Goal: Information Seeking & Learning: Learn about a topic

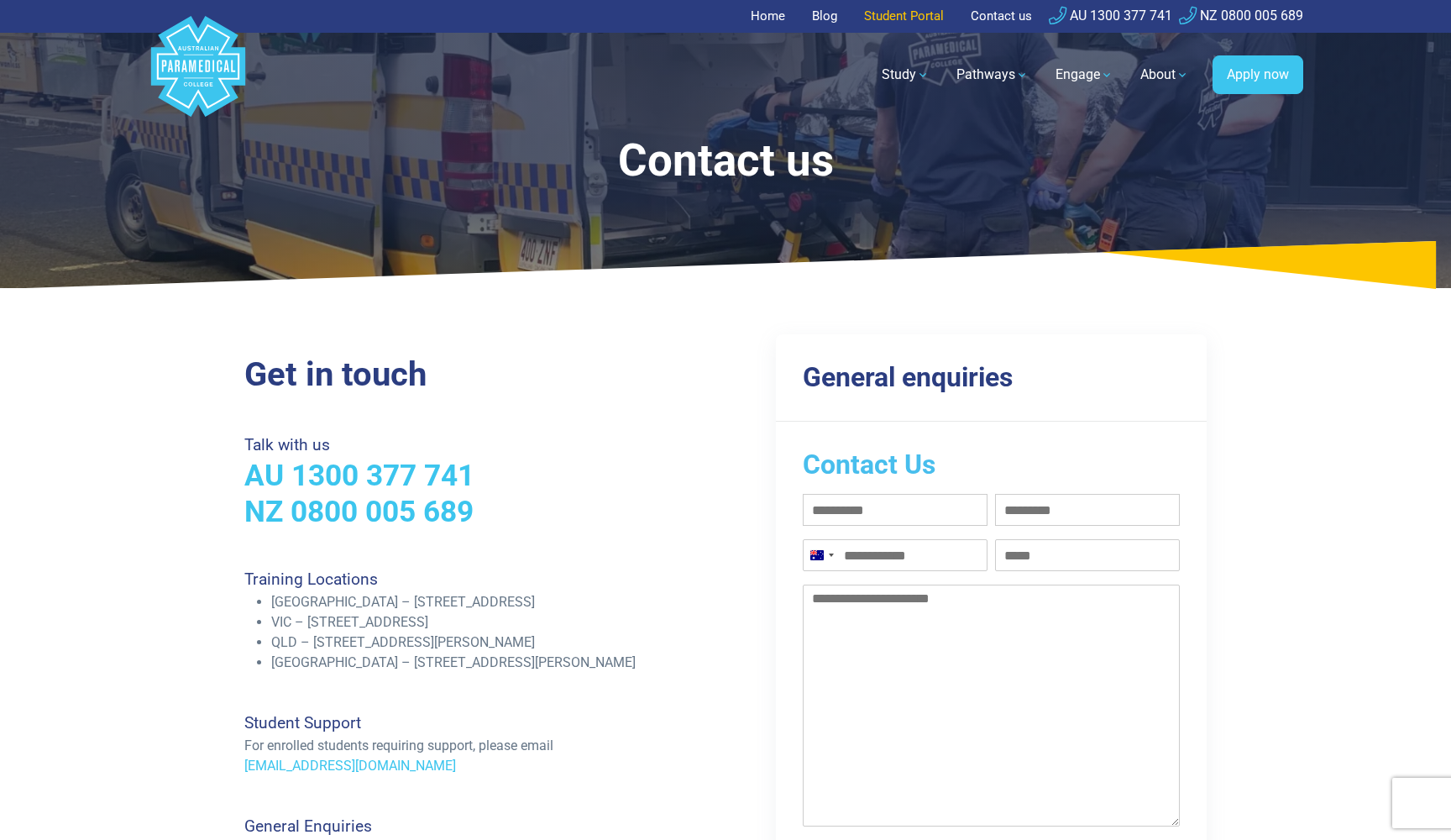
click at [914, 21] on link "Student Portal" at bounding box center [904, 16] width 100 height 33
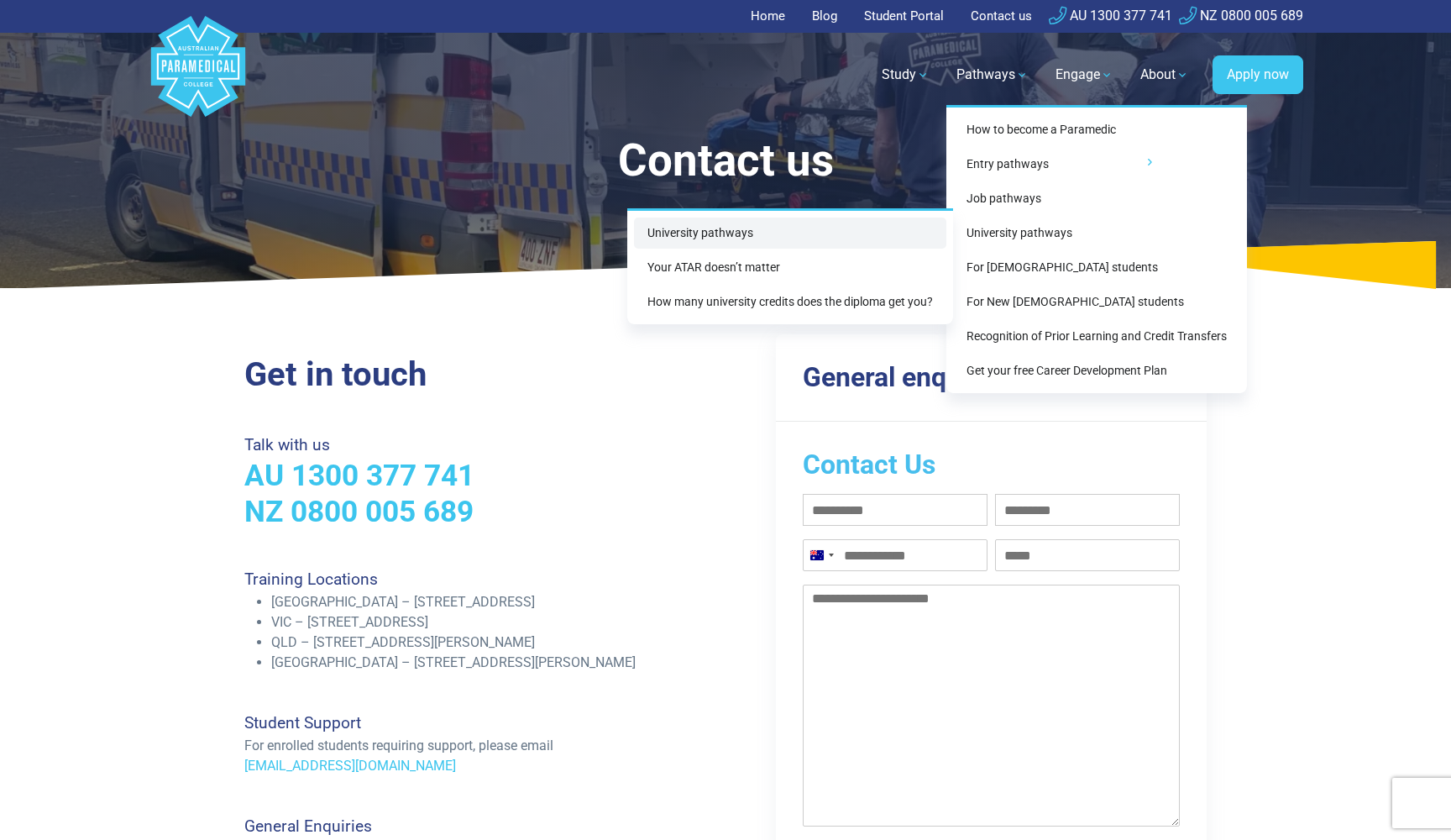
click at [752, 233] on link "University pathways" at bounding box center [790, 233] width 312 height 31
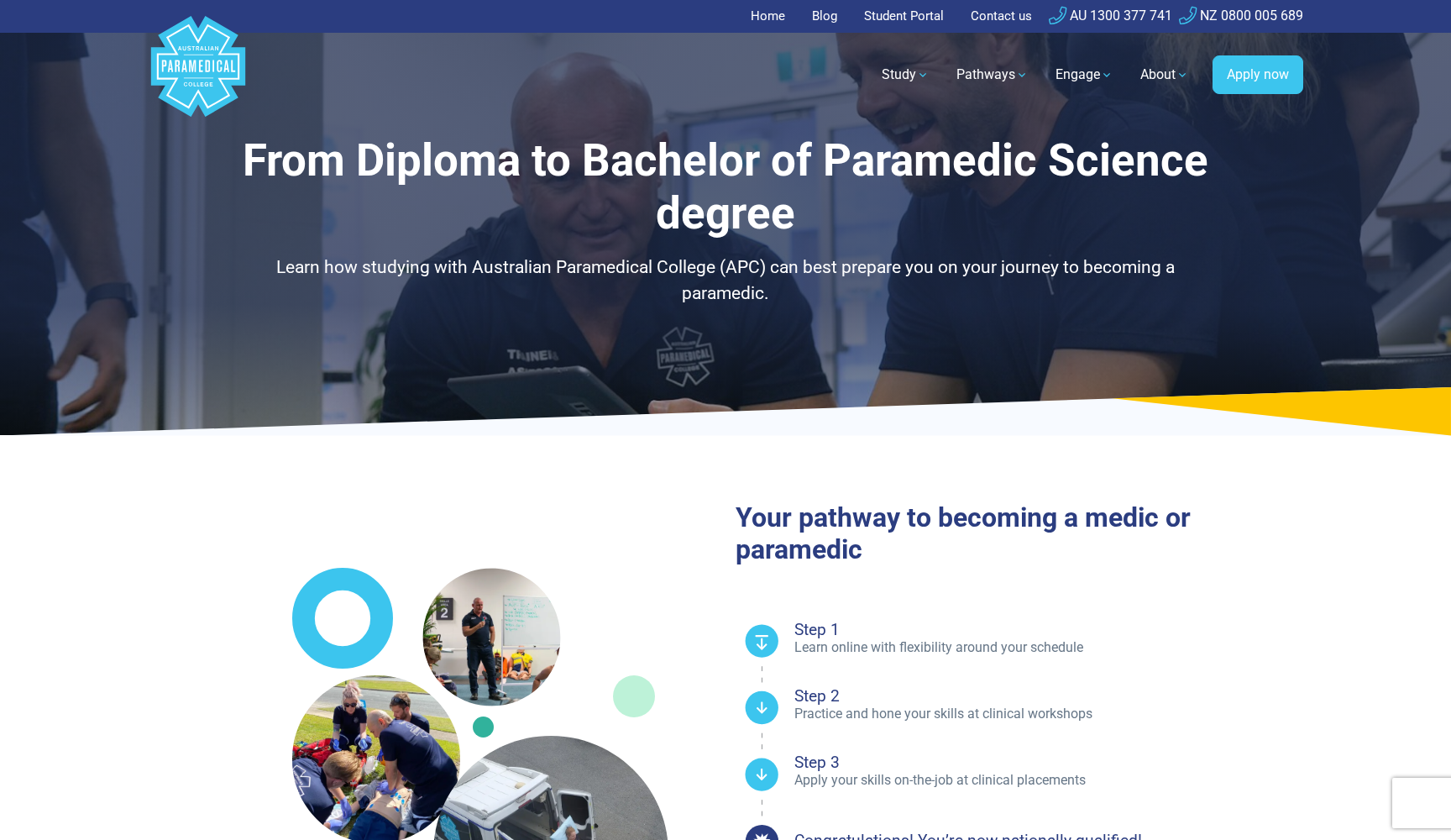
select select "**********"
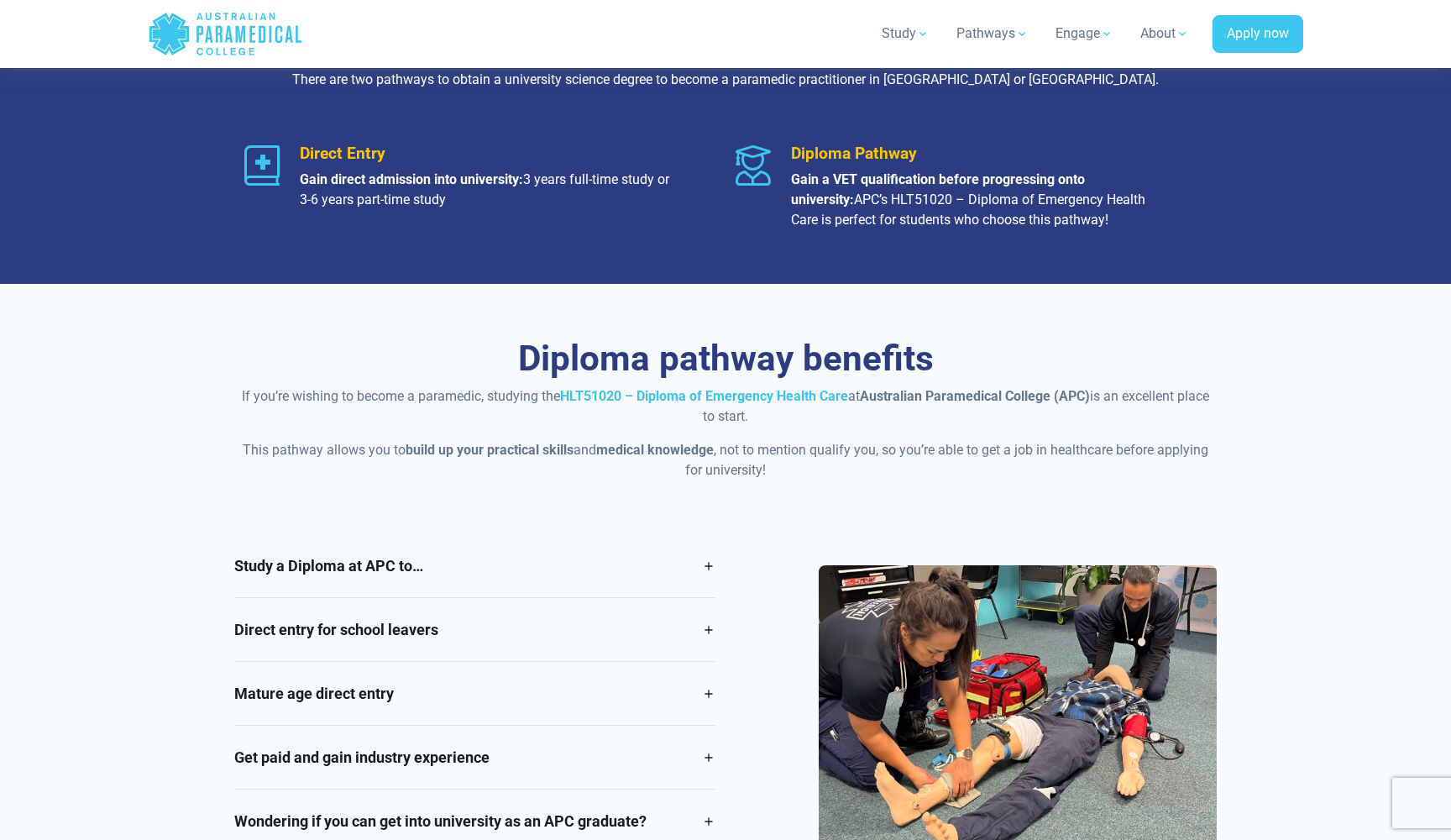
scroll to position [1092, 0]
click at [584, 580] on link "Study a Diploma at APC to…" at bounding box center [475, 565] width 481 height 63
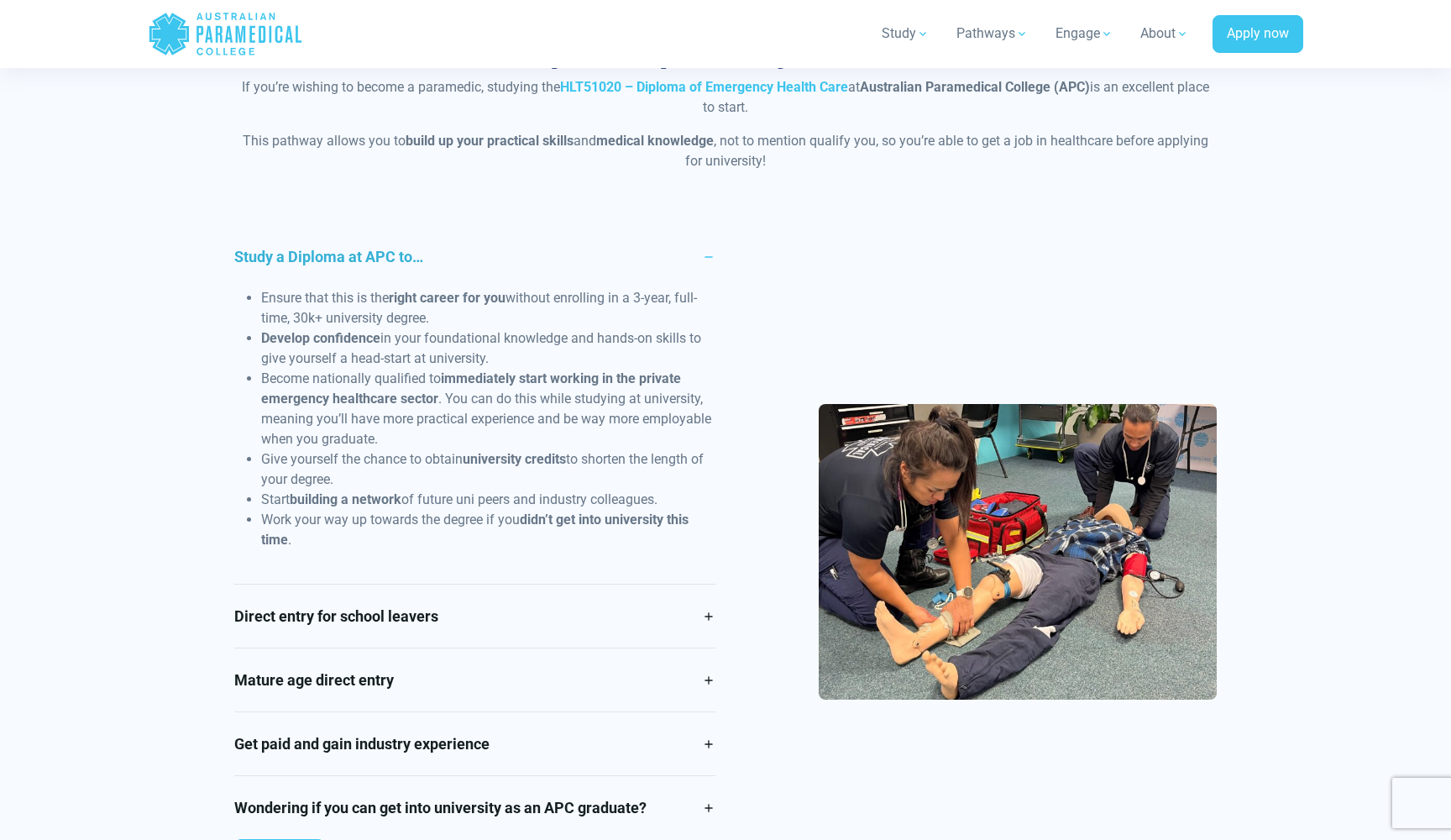
scroll to position [1402, 0]
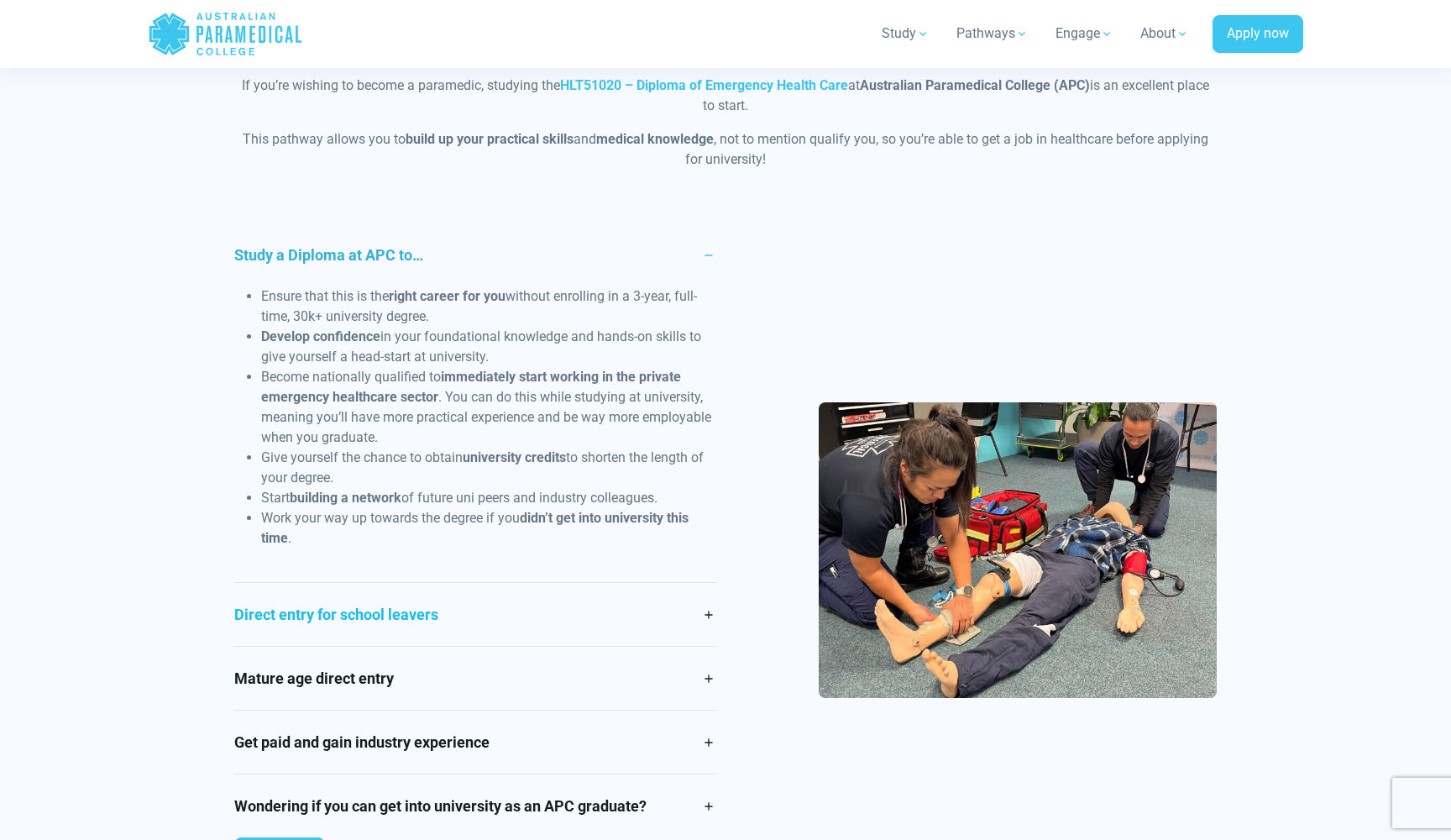
click at [537, 605] on link "Direct entry for school leavers" at bounding box center [475, 614] width 481 height 63
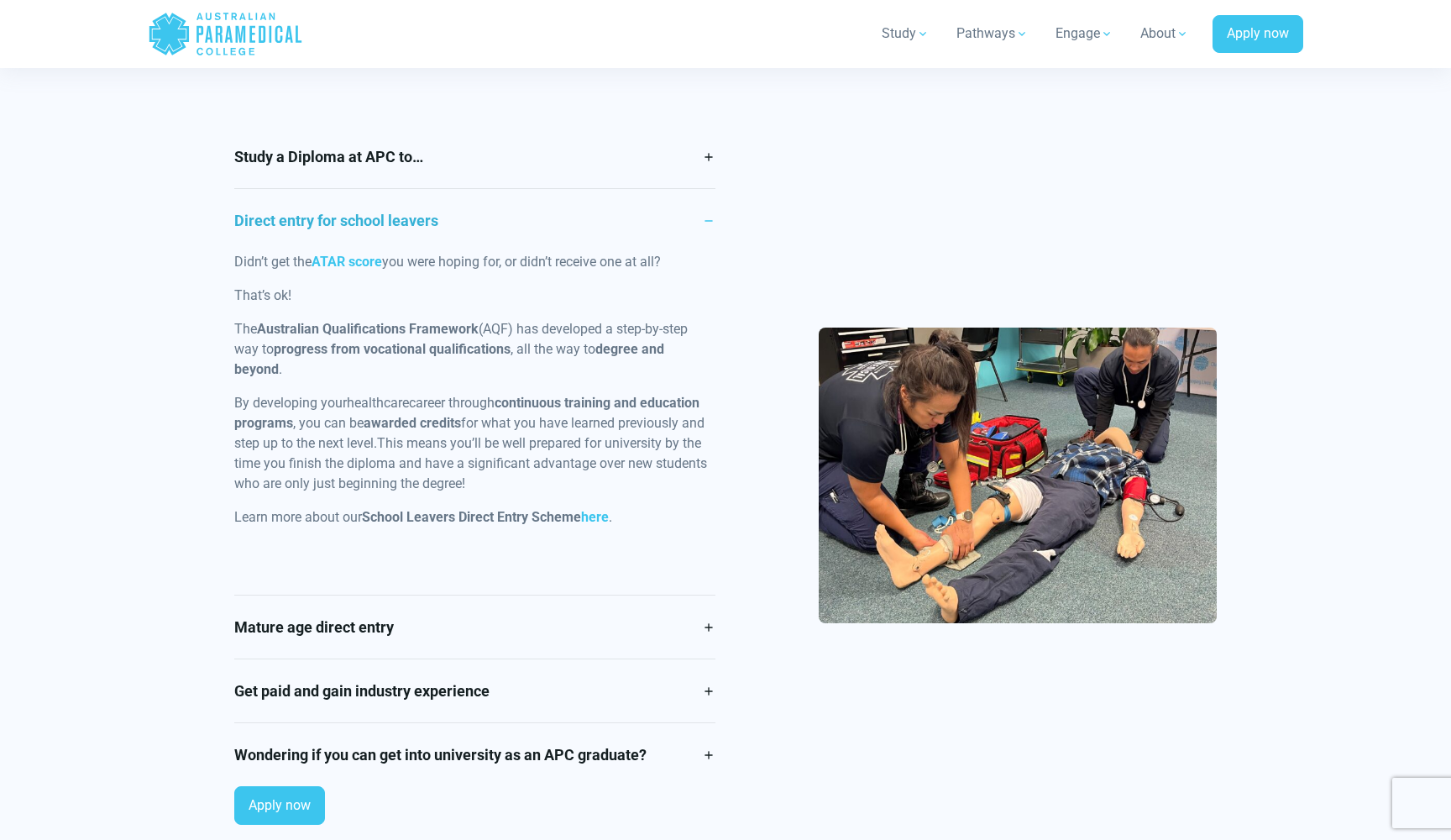
scroll to position [1562, 0]
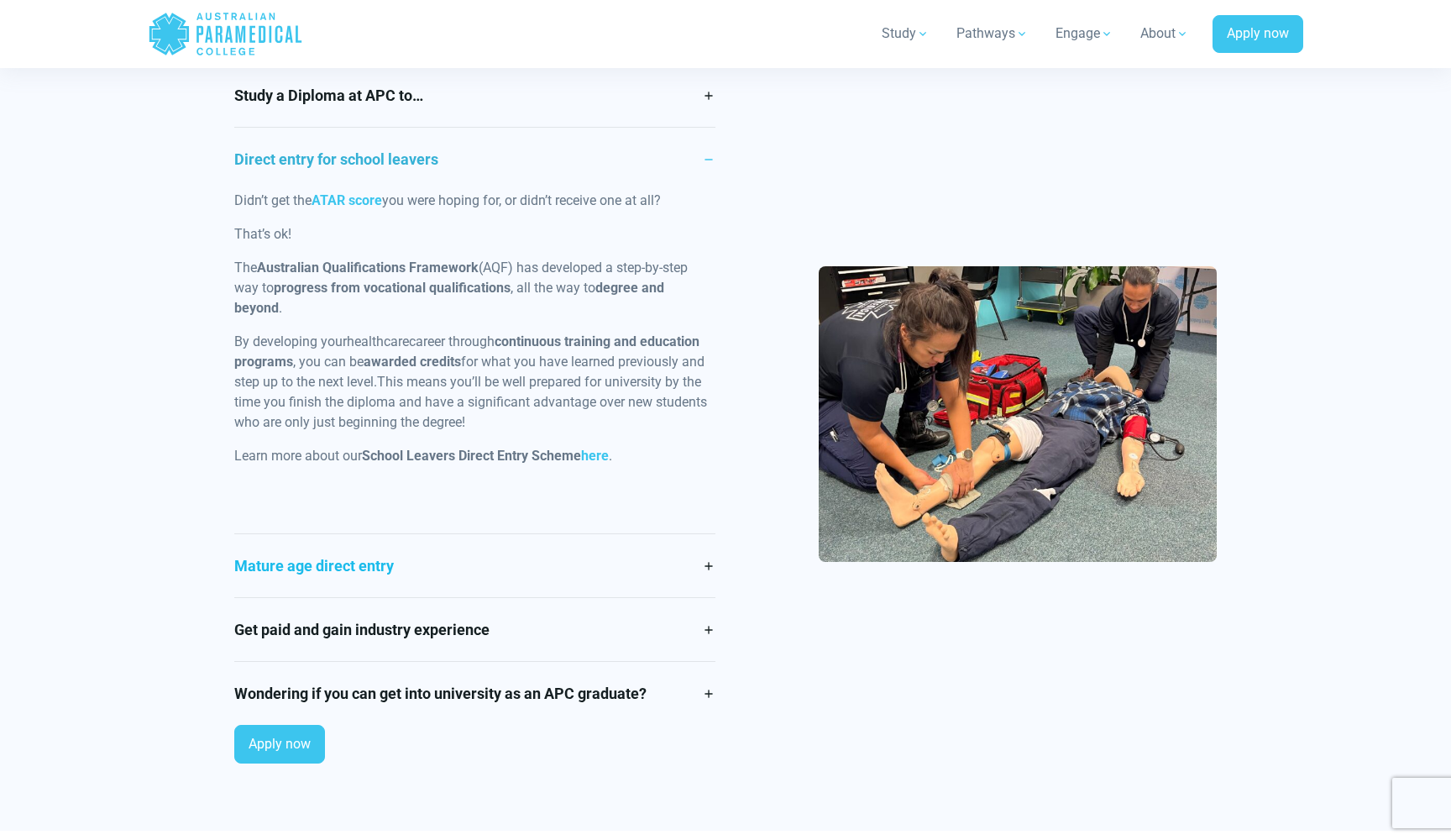
click at [521, 568] on link "Mature age direct entry" at bounding box center [475, 565] width 481 height 63
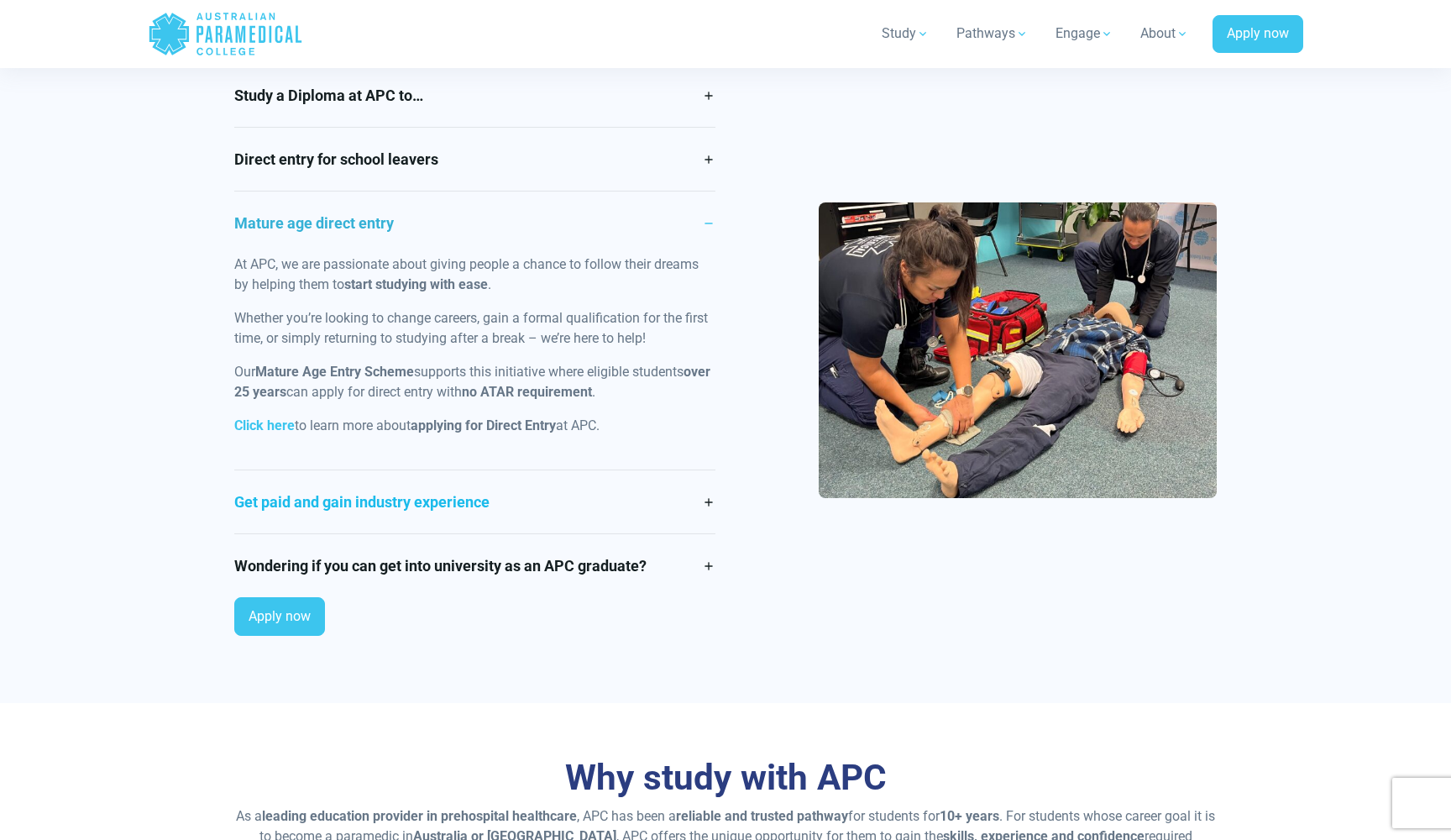
click at [530, 492] on link "Get paid and gain industry experience" at bounding box center [475, 501] width 481 height 63
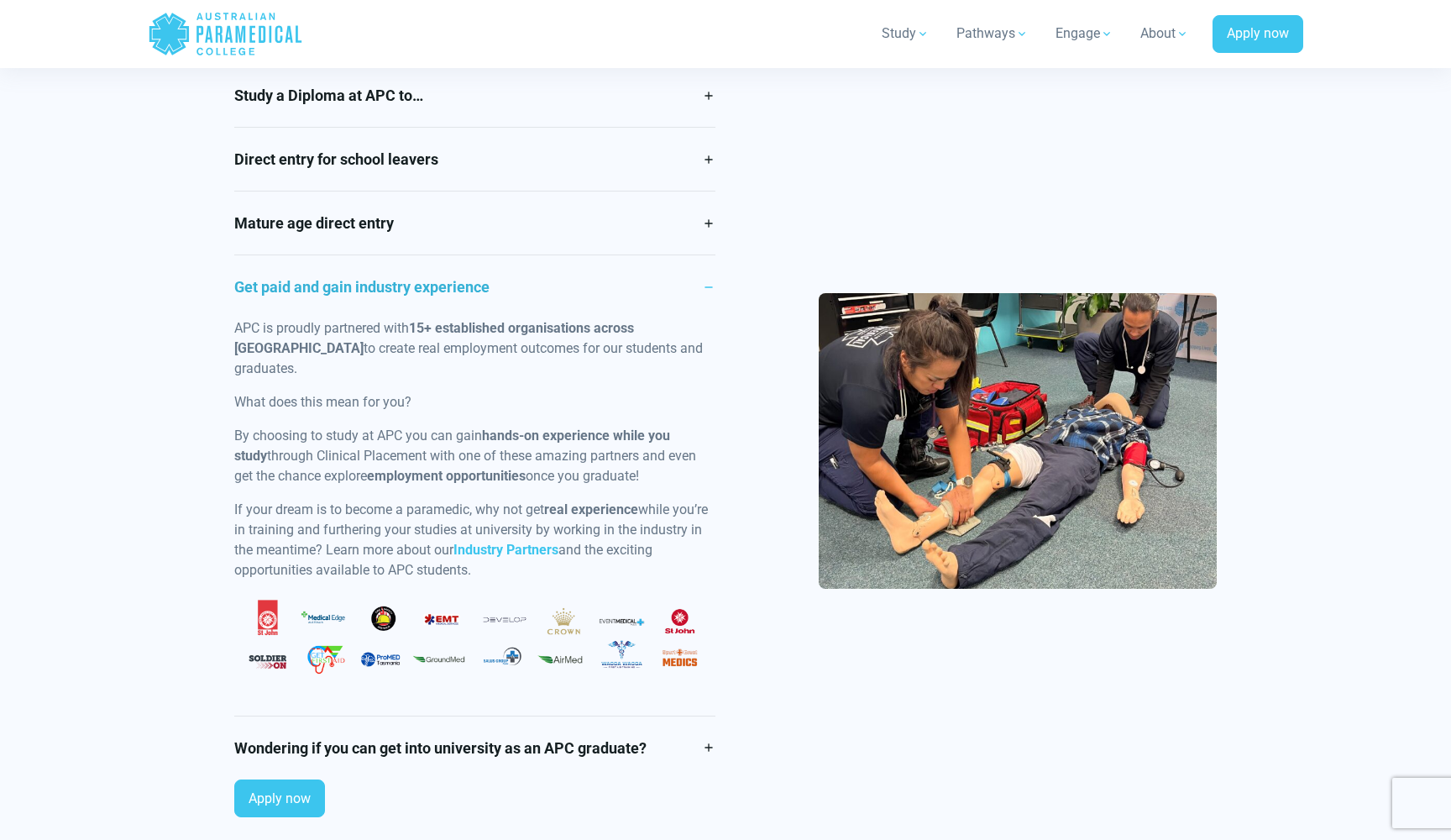
click at [758, 730] on div "Study a Diploma at APC to… Ensure that this is the right career for you without…" at bounding box center [726, 447] width 1003 height 767
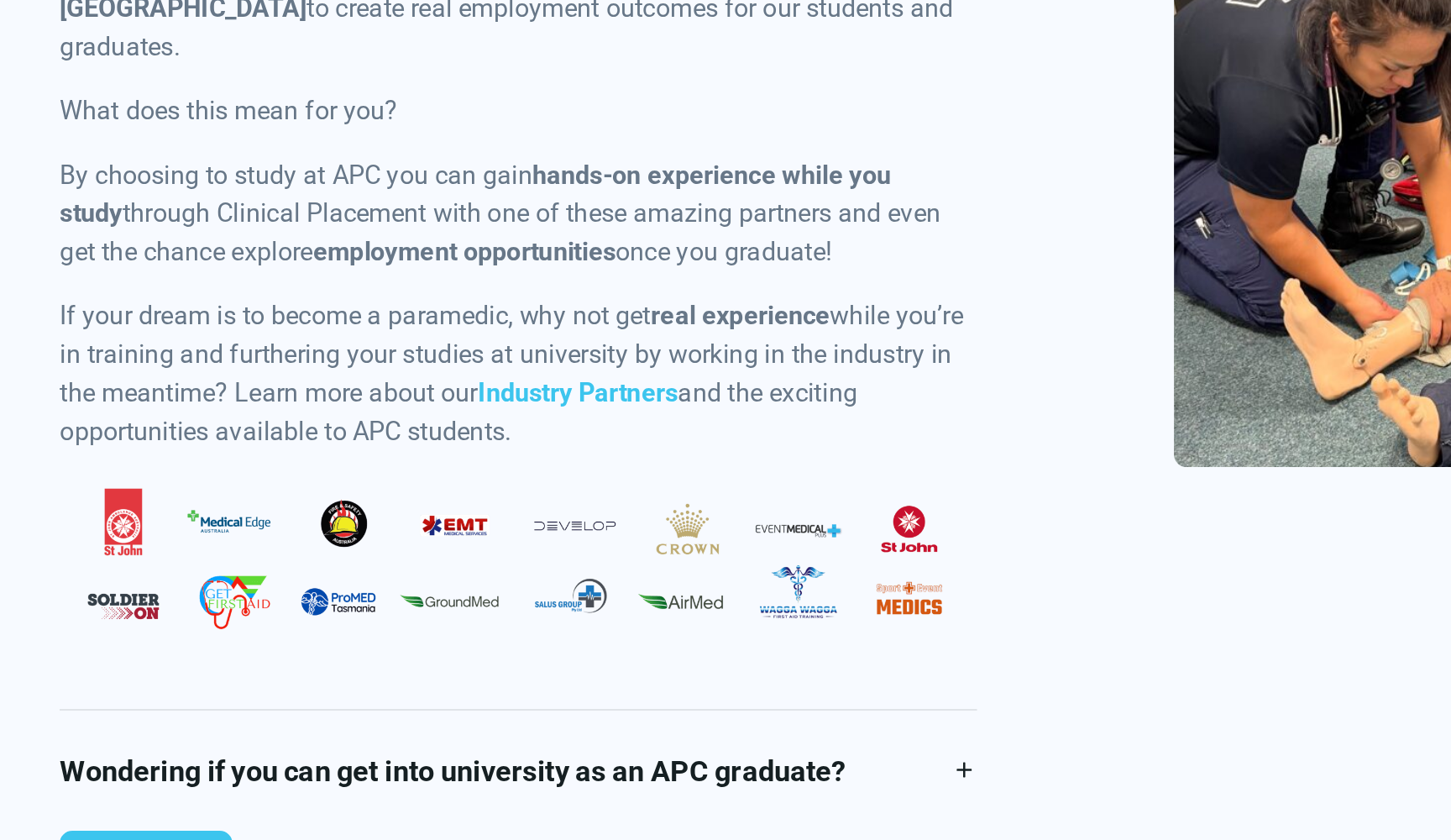
click at [597, 334] on div "Study a Diploma at APC to… Ensure that this is the right career for you without…" at bounding box center [726, 499] width 1003 height 767
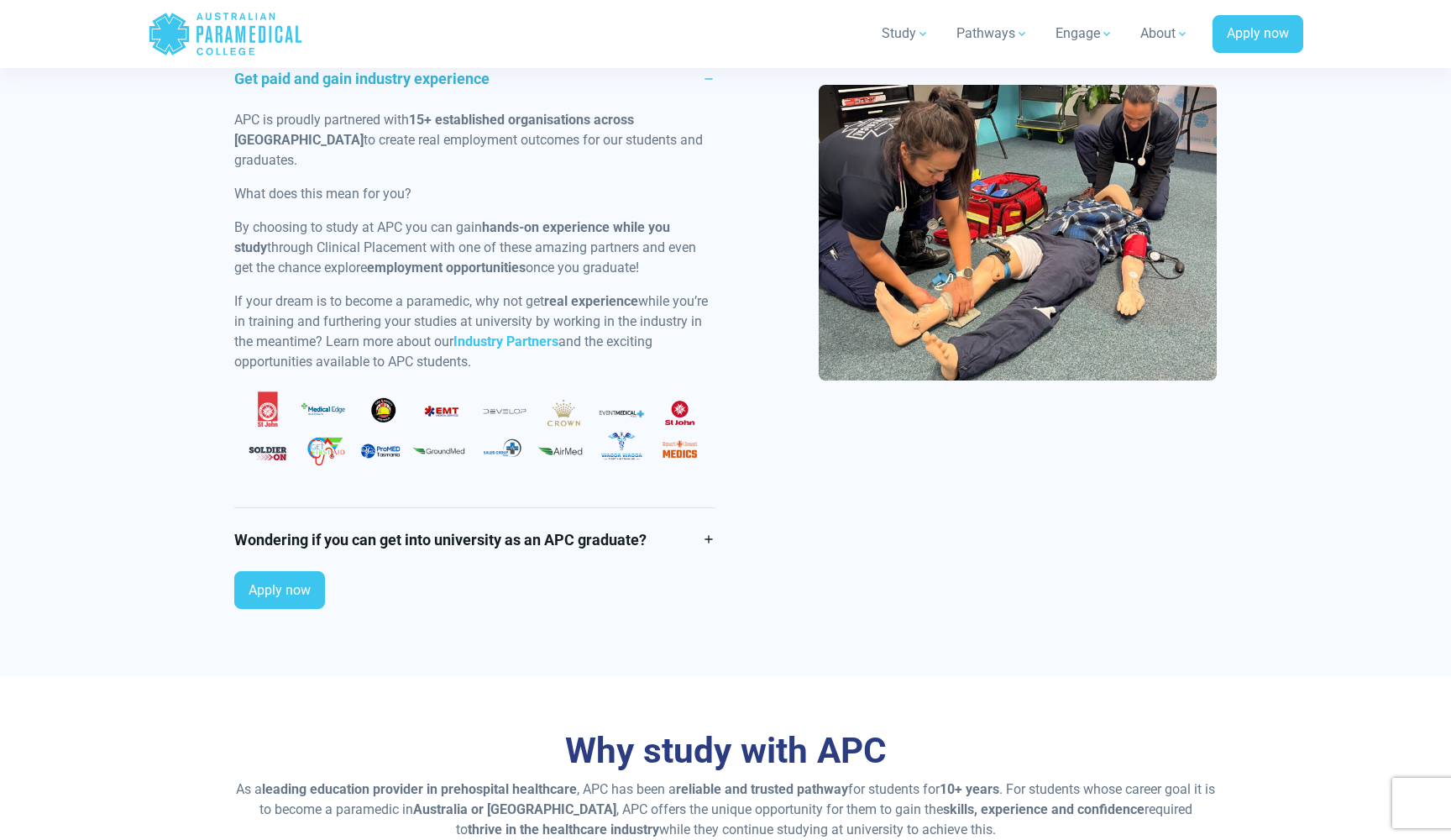
scroll to position [1783, 0]
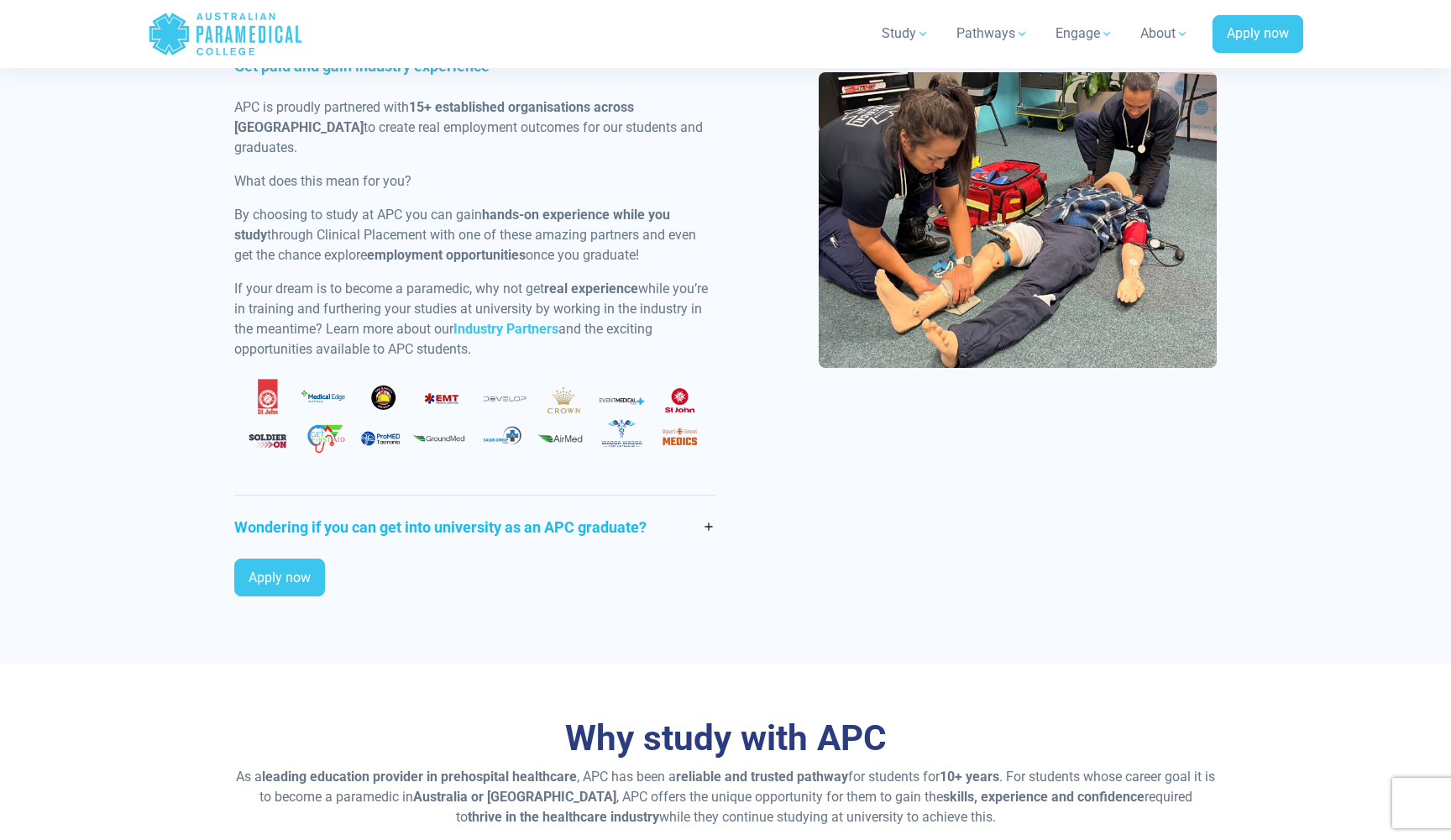
click at [436, 505] on link "Wondering if you can get into university as an APC graduate?" at bounding box center [475, 526] width 481 height 63
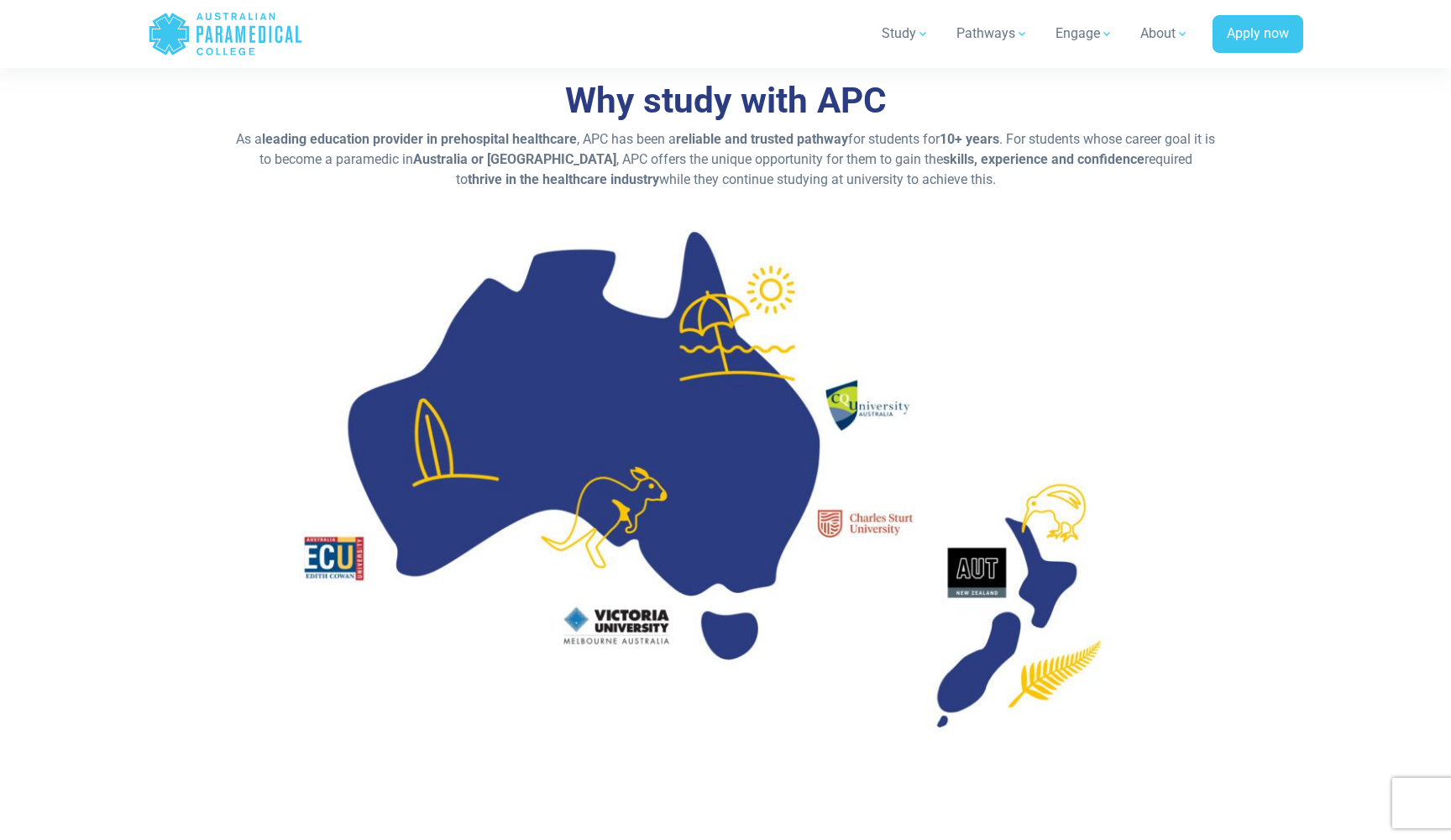
scroll to position [2298, 0]
